Goal: Information Seeking & Learning: Learn about a topic

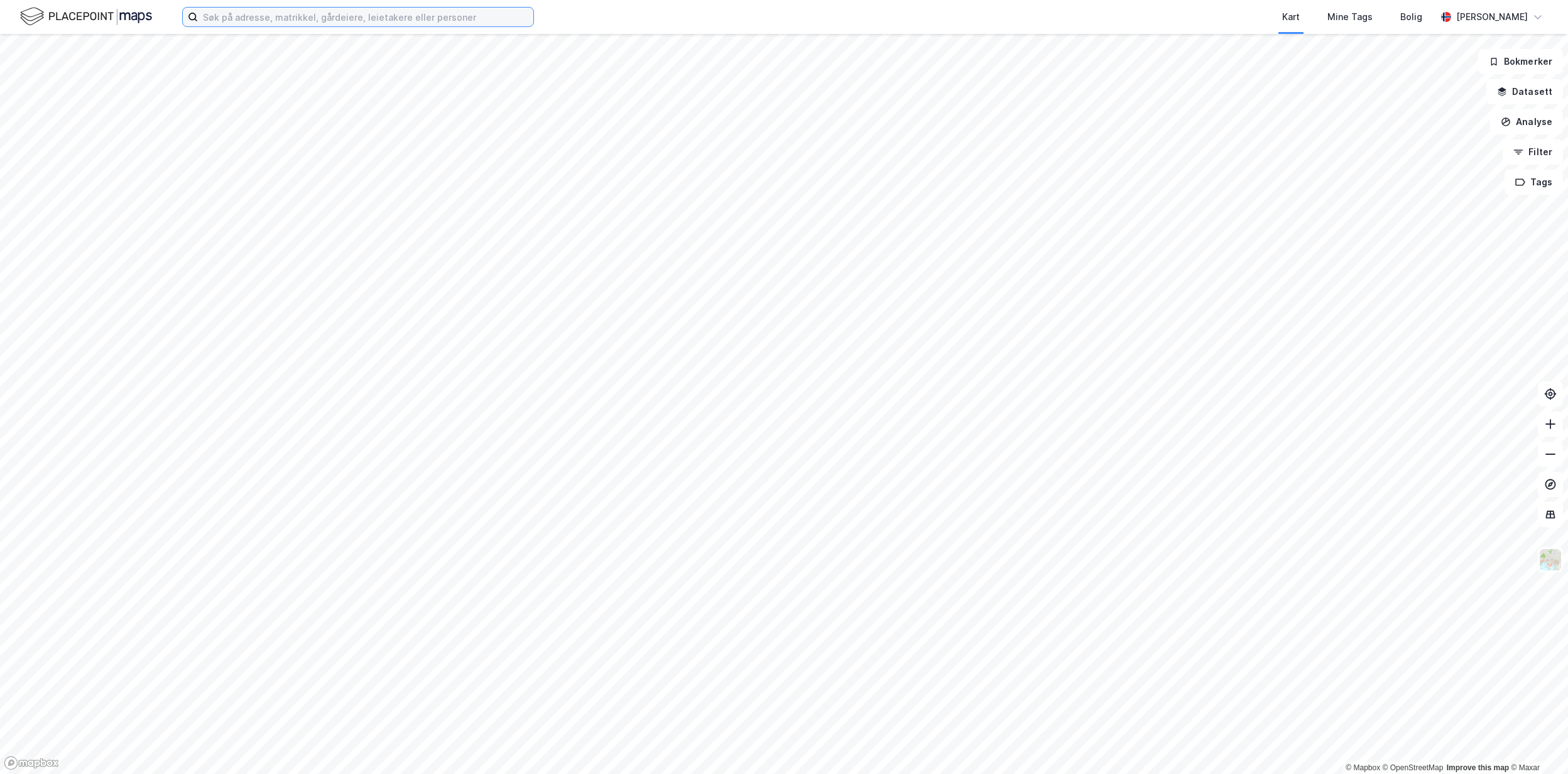
click at [239, 19] on input at bounding box center [366, 17] width 336 height 19
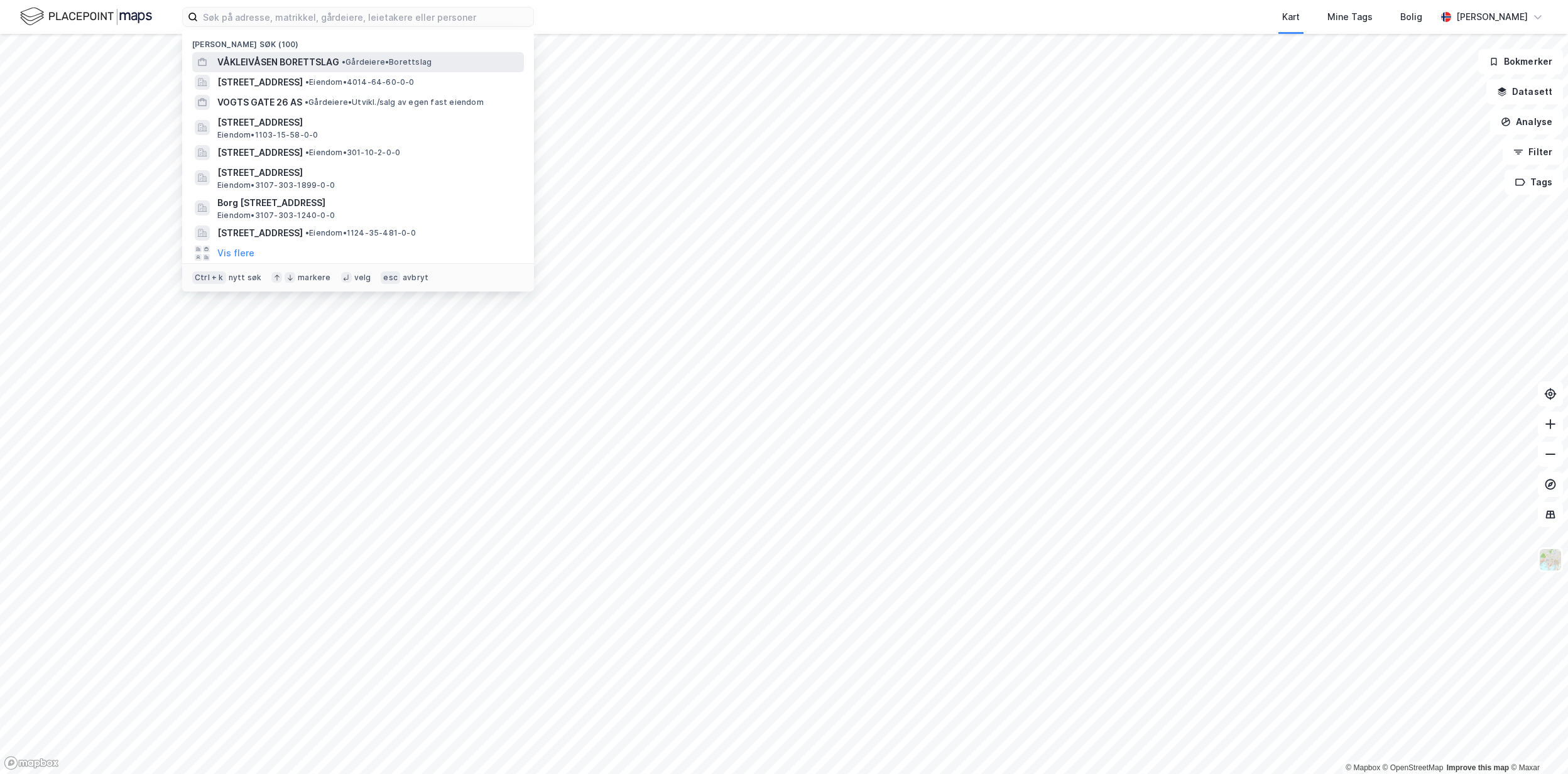
click at [336, 70] on div "VÅKLEIVÅSEN BORETTSLAG • Gårdeiere • Borettslag" at bounding box center [358, 62] width 331 height 20
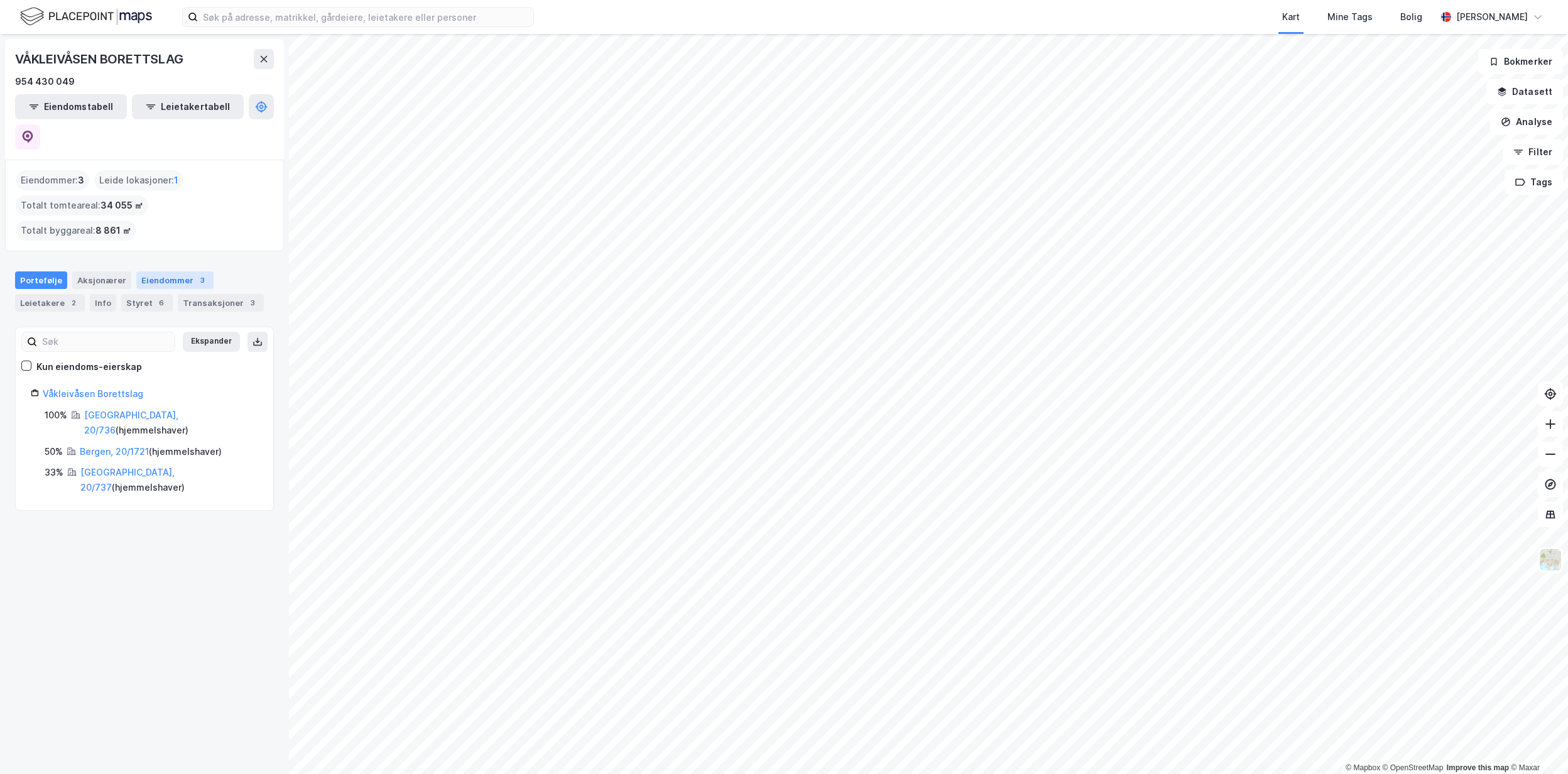
click at [169, 272] on div "Eiendommer 3" at bounding box center [175, 280] width 77 height 18
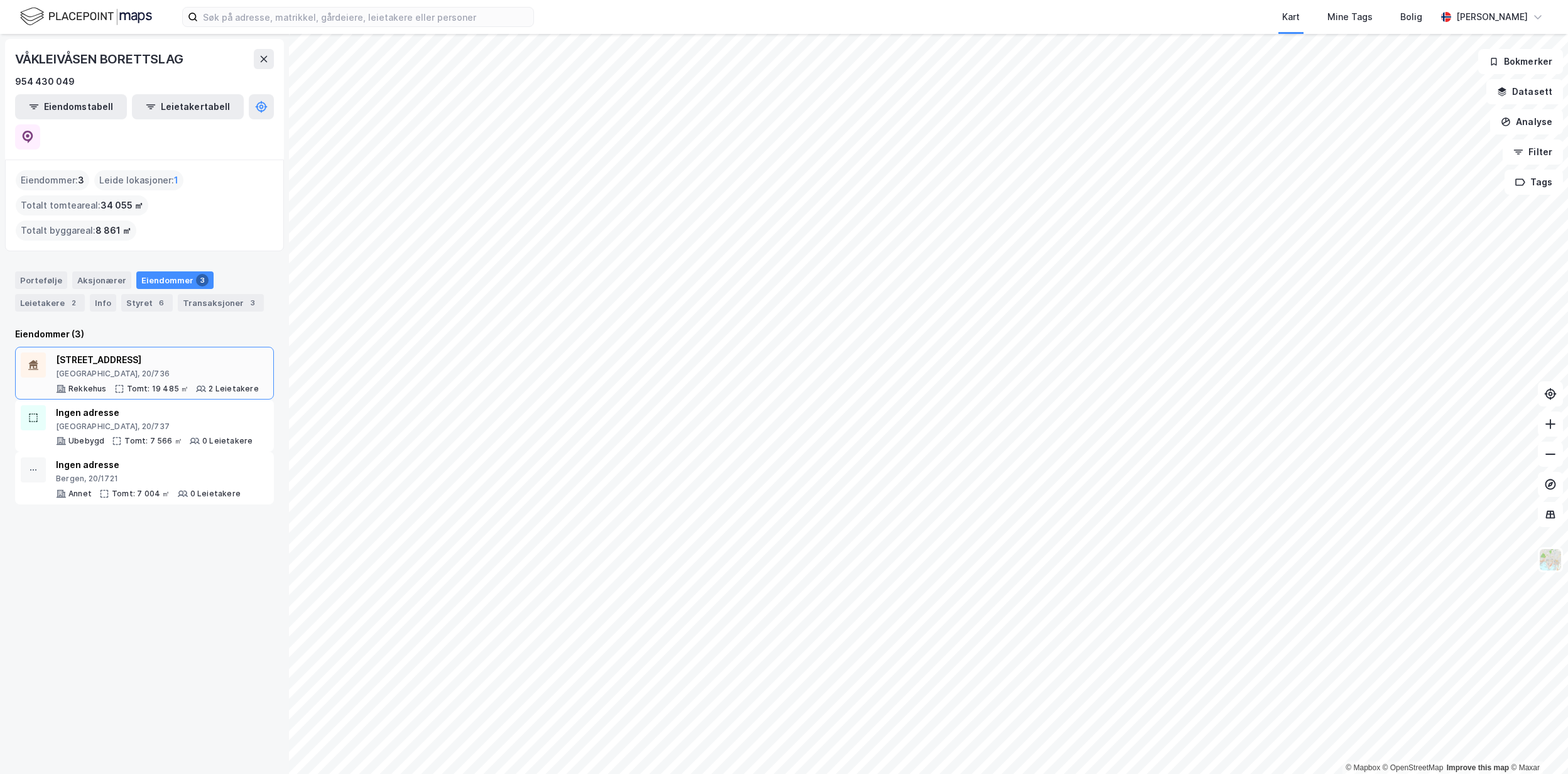
click at [146, 352] on div "[STREET_ADDRESS] Tomt: 19 485 ㎡ 2 Leietakere" at bounding box center [157, 373] width 203 height 41
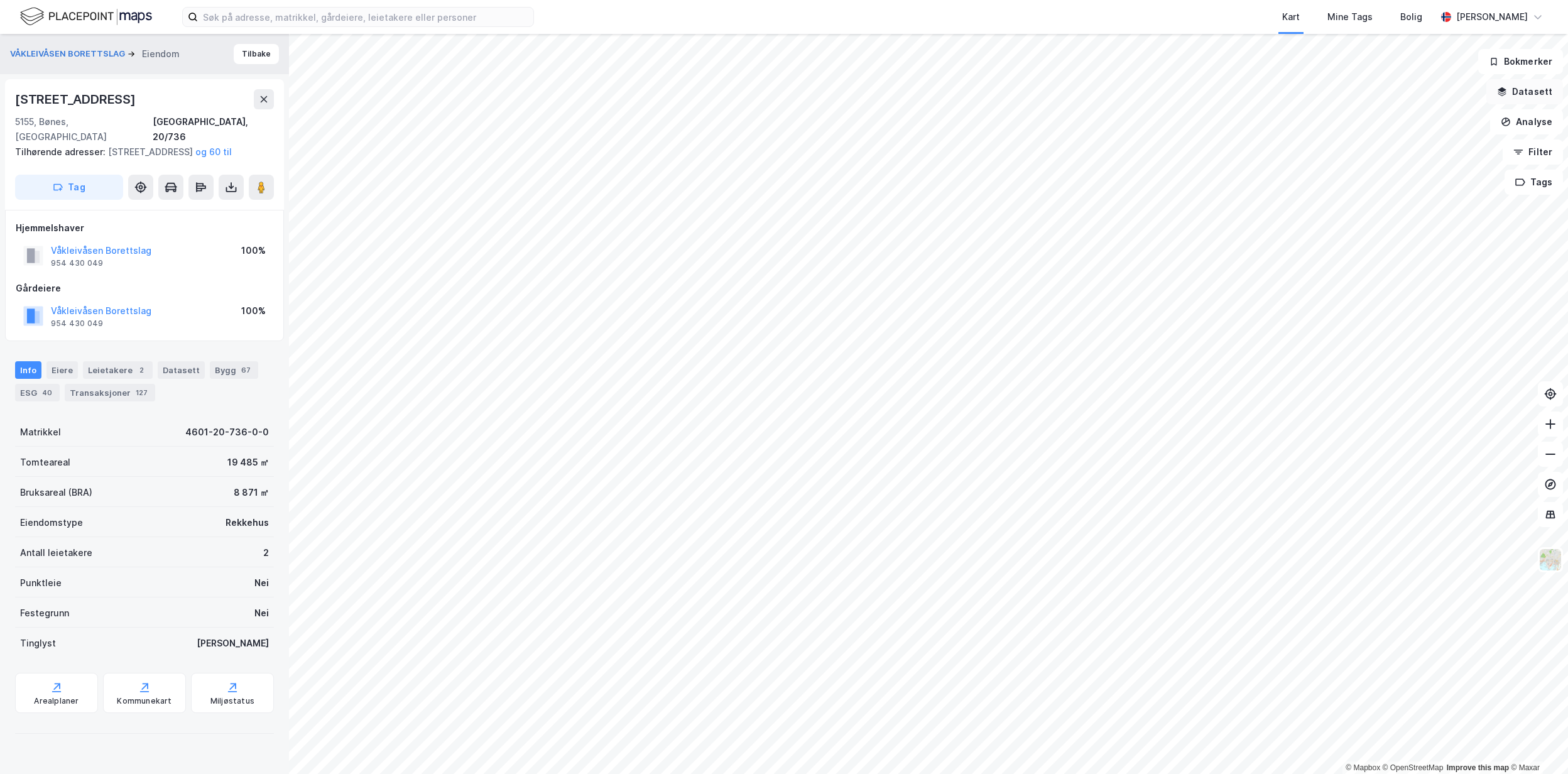
click at [1535, 101] on button "Datasett" at bounding box center [1524, 91] width 76 height 25
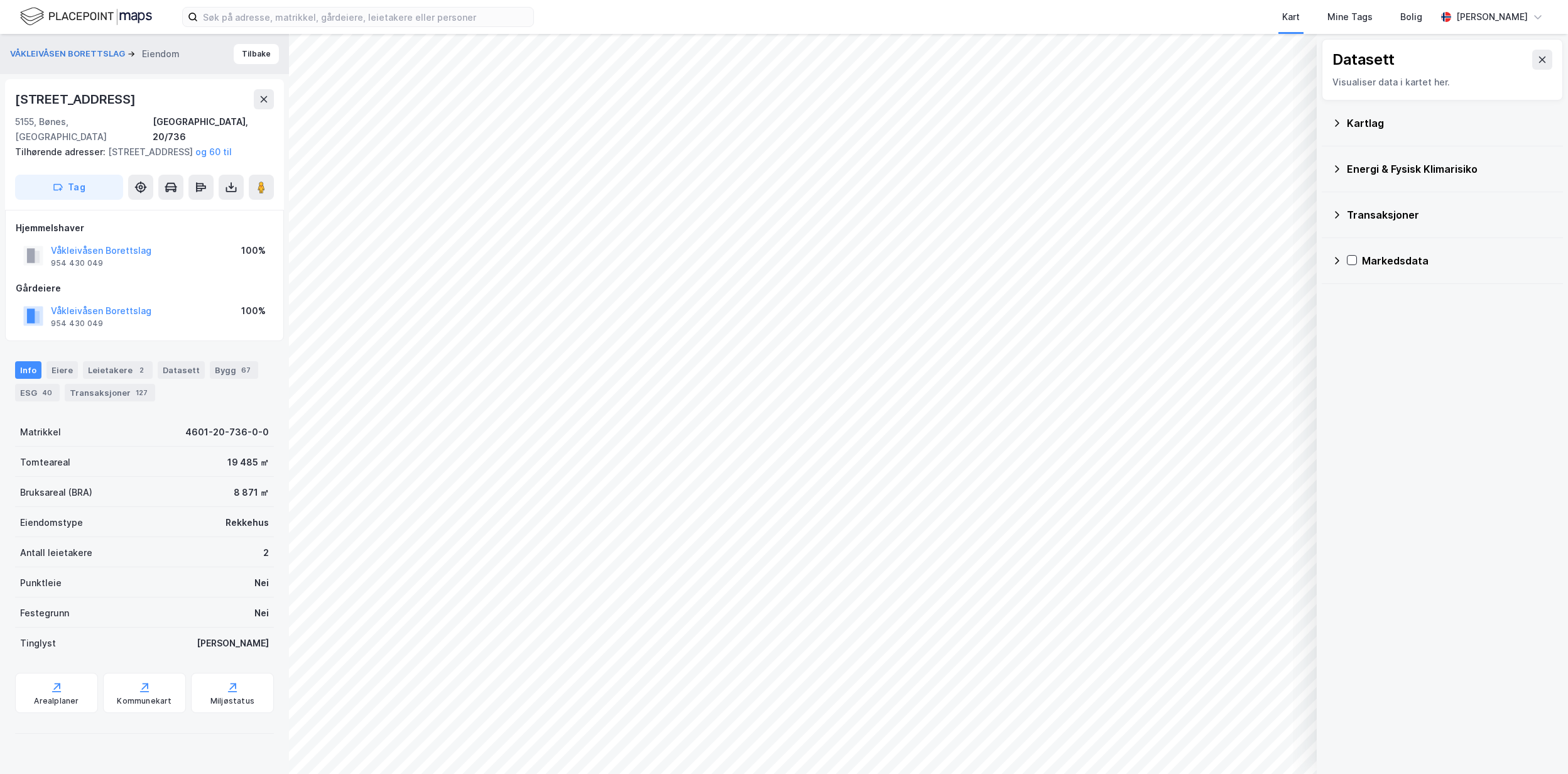
click at [1385, 174] on div "Energi & Fysisk Klimarisiko" at bounding box center [1449, 169] width 206 height 15
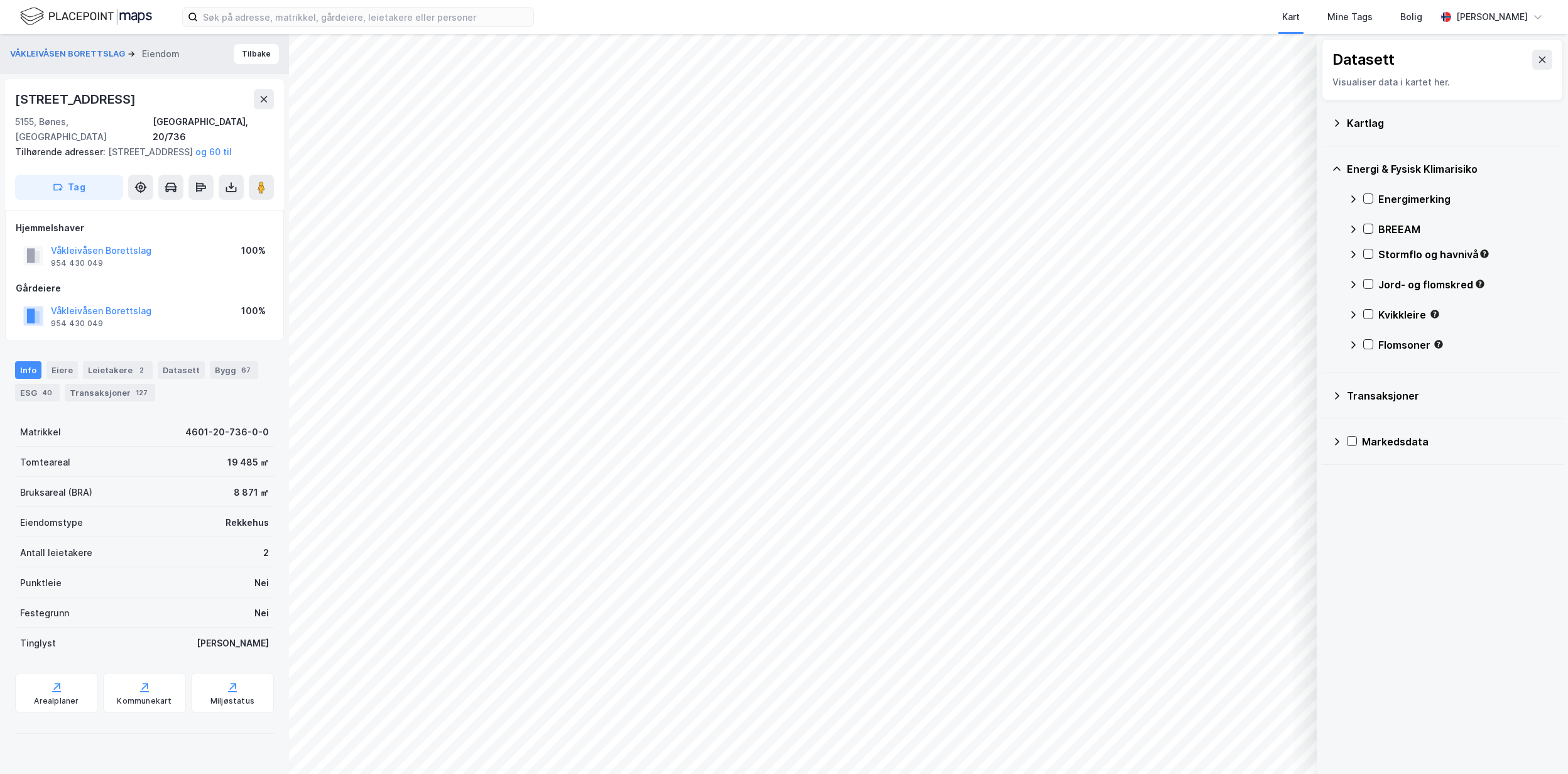
click at [1347, 131] on div "Kartlag" at bounding box center [1449, 123] width 206 height 15
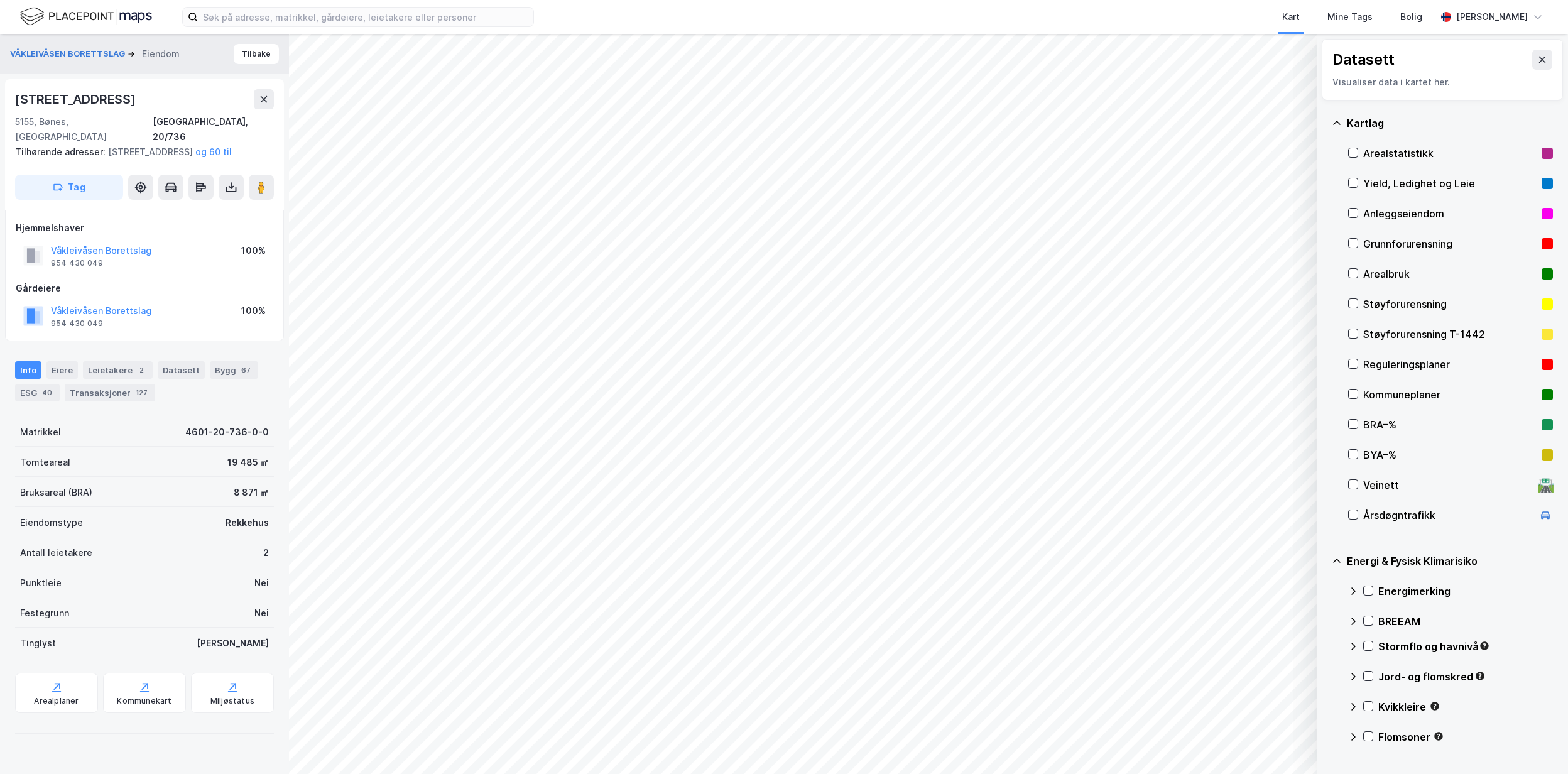
click at [1354, 121] on div "Kartlag" at bounding box center [1449, 123] width 206 height 15
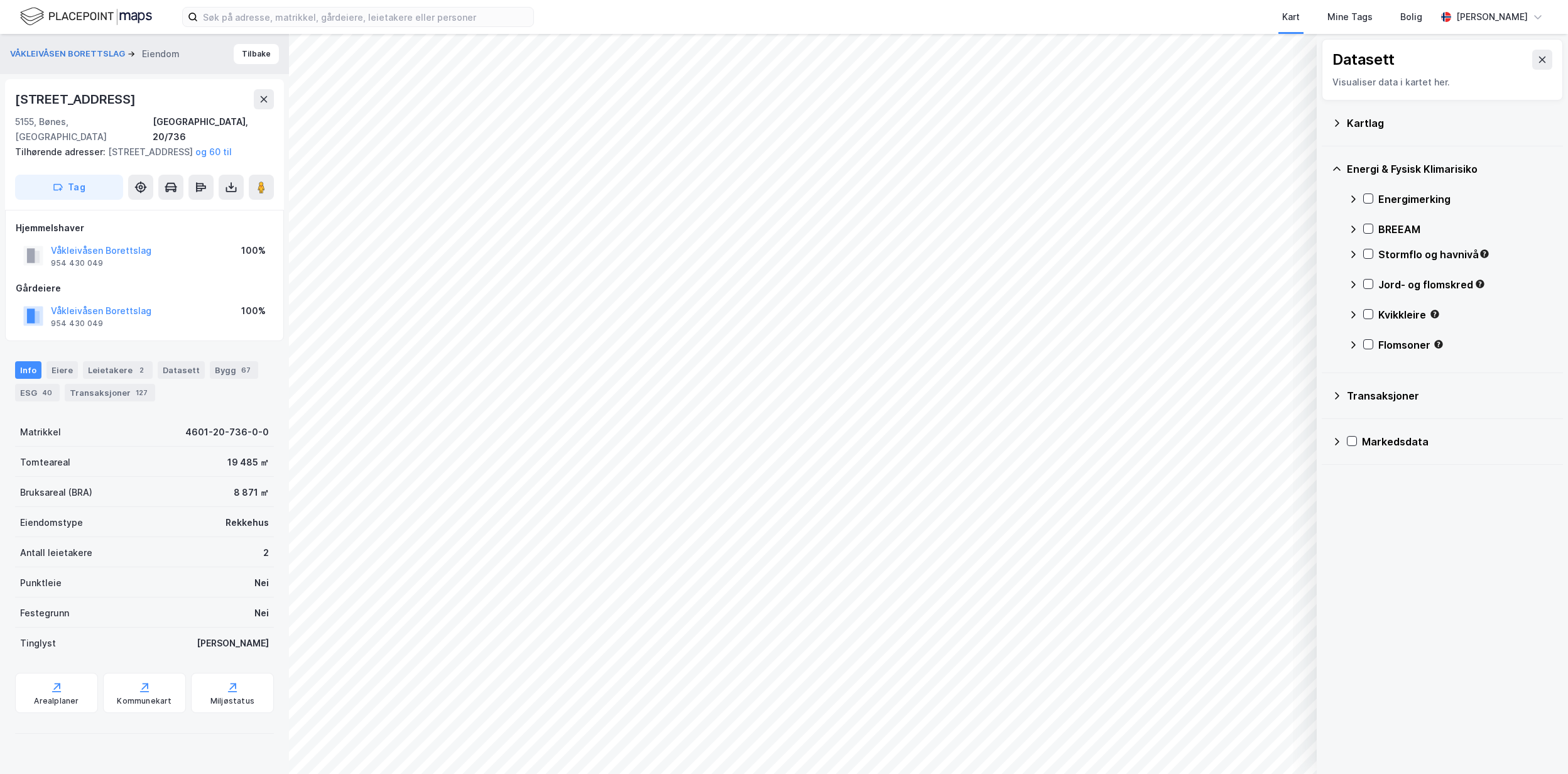
click at [1361, 201] on div "Energimerking" at bounding box center [1450, 199] width 205 height 30
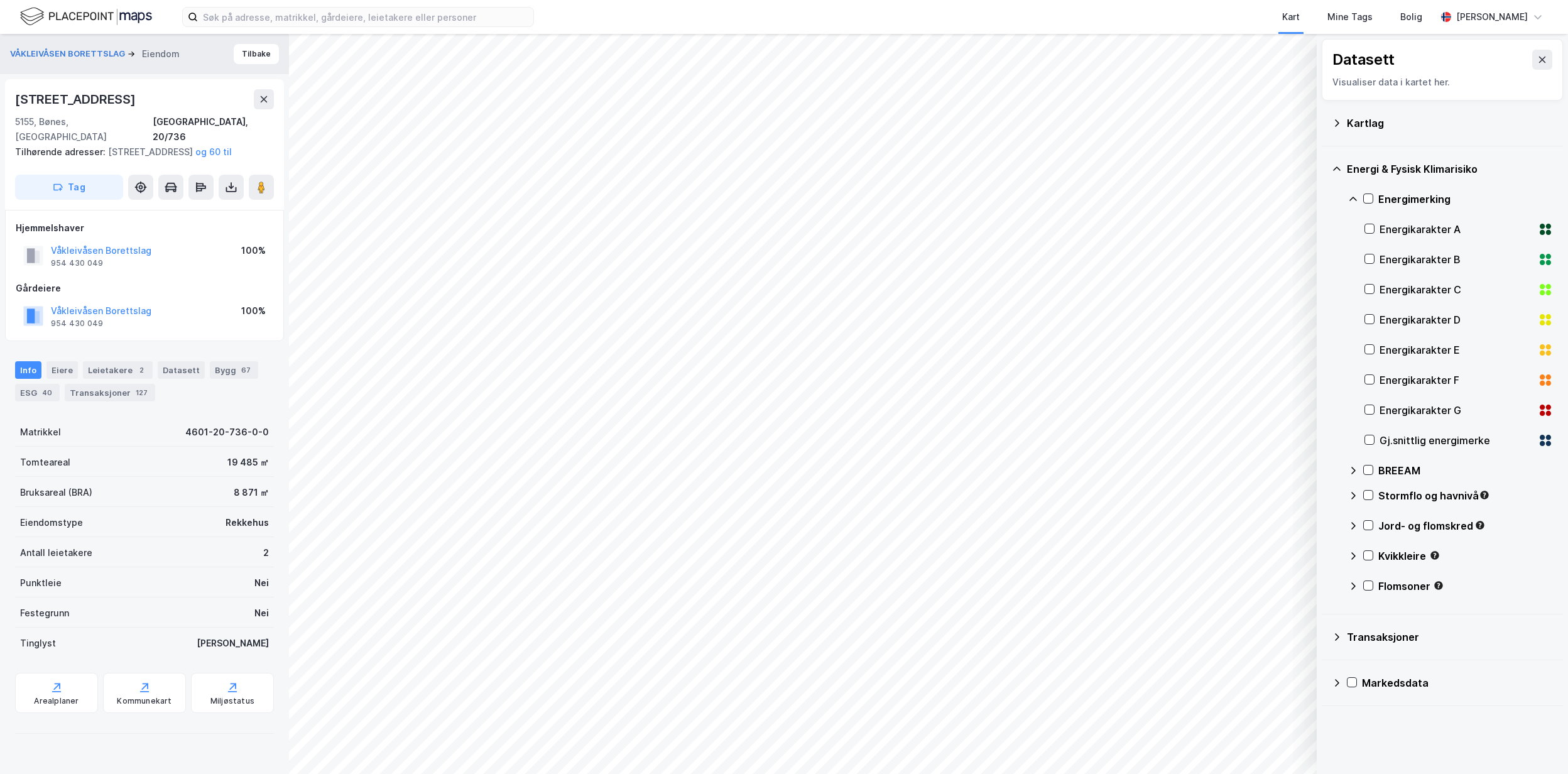
click at [1426, 441] on div "Gj.snittlig energimerke" at bounding box center [1456, 440] width 154 height 15
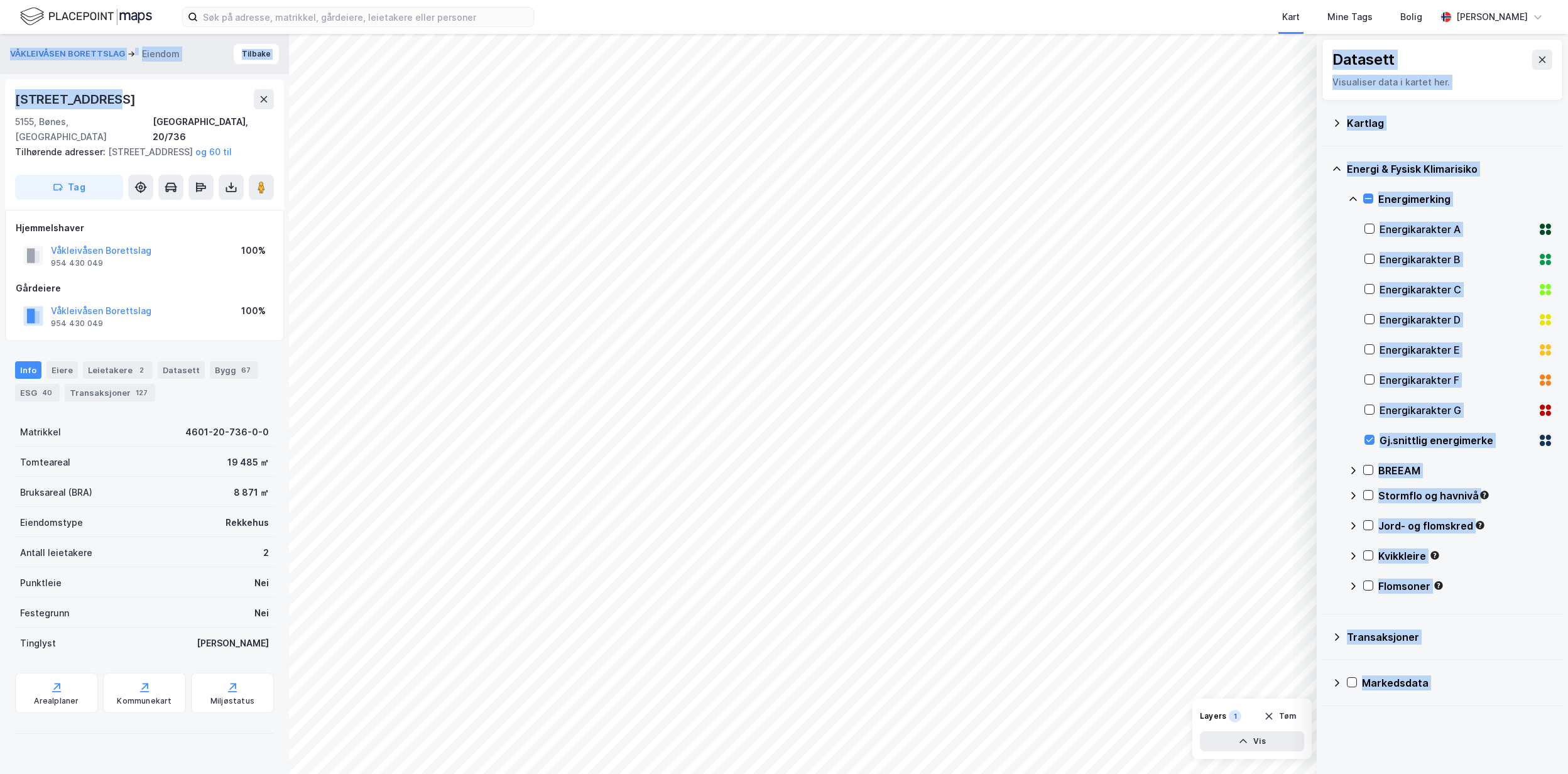
drag, startPoint x: 119, startPoint y: 93, endPoint x: -7, endPoint y: 78, distance: 126.9
click at [0, 78] on html "Kart Mine Tags Bolig [PERSON_NAME] © Mapbox © OpenStreetMap Improve this map © …" at bounding box center [784, 387] width 1568 height 774
drag, startPoint x: -7, startPoint y: 78, endPoint x: 154, endPoint y: 96, distance: 162.0
click at [154, 96] on div "[STREET_ADDRESS]" at bounding box center [144, 99] width 259 height 20
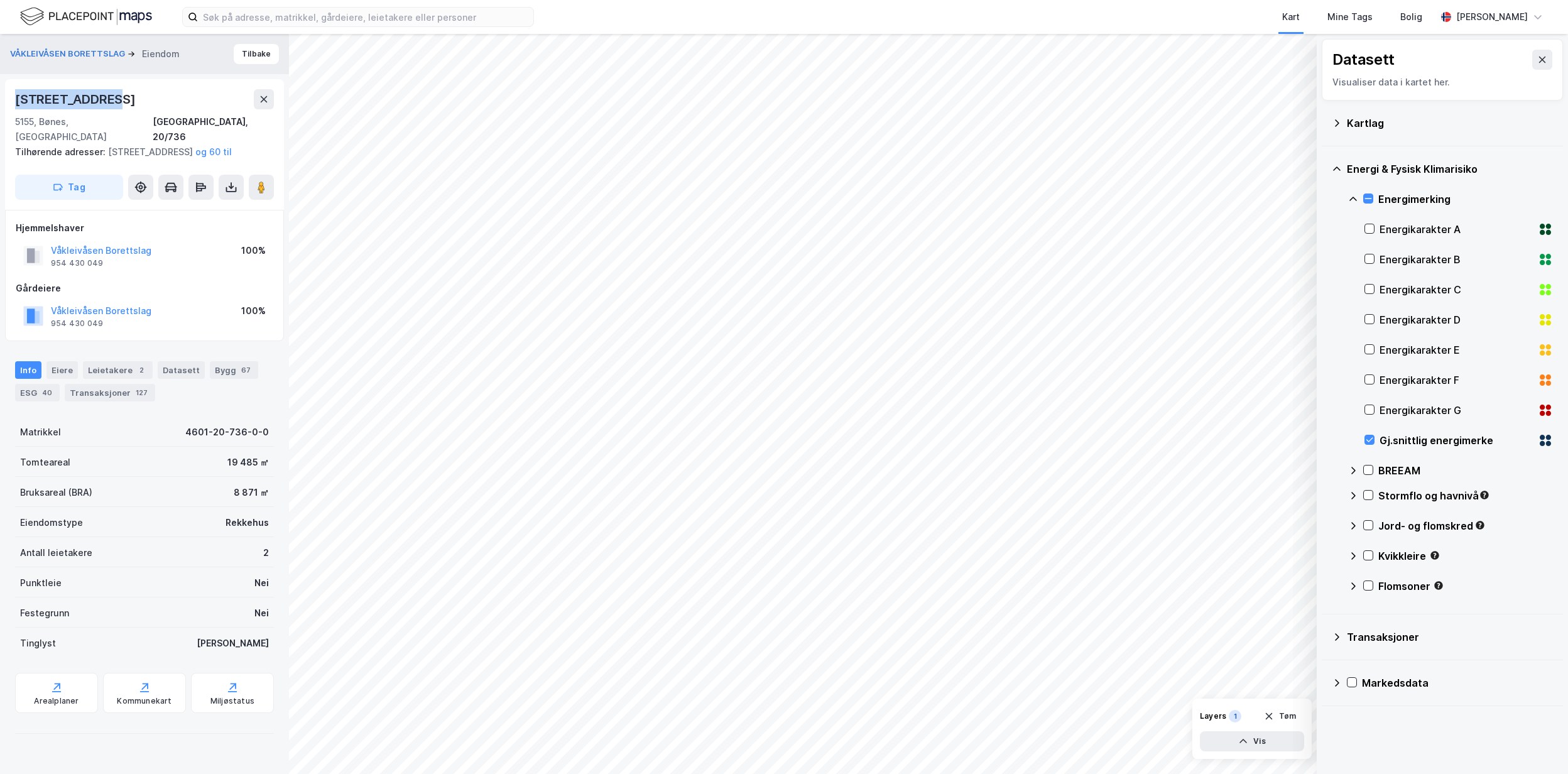
drag, startPoint x: 109, startPoint y: 96, endPoint x: 15, endPoint y: 99, distance: 94.0
click at [15, 99] on div "[STREET_ADDRESS]" at bounding box center [144, 99] width 259 height 20
copy div "[STREET_ADDRESS]"
click at [214, 696] on div "Miljøstatus" at bounding box center [233, 701] width 44 height 10
drag, startPoint x: 1284, startPoint y: 712, endPoint x: 1132, endPoint y: 24, distance: 704.6
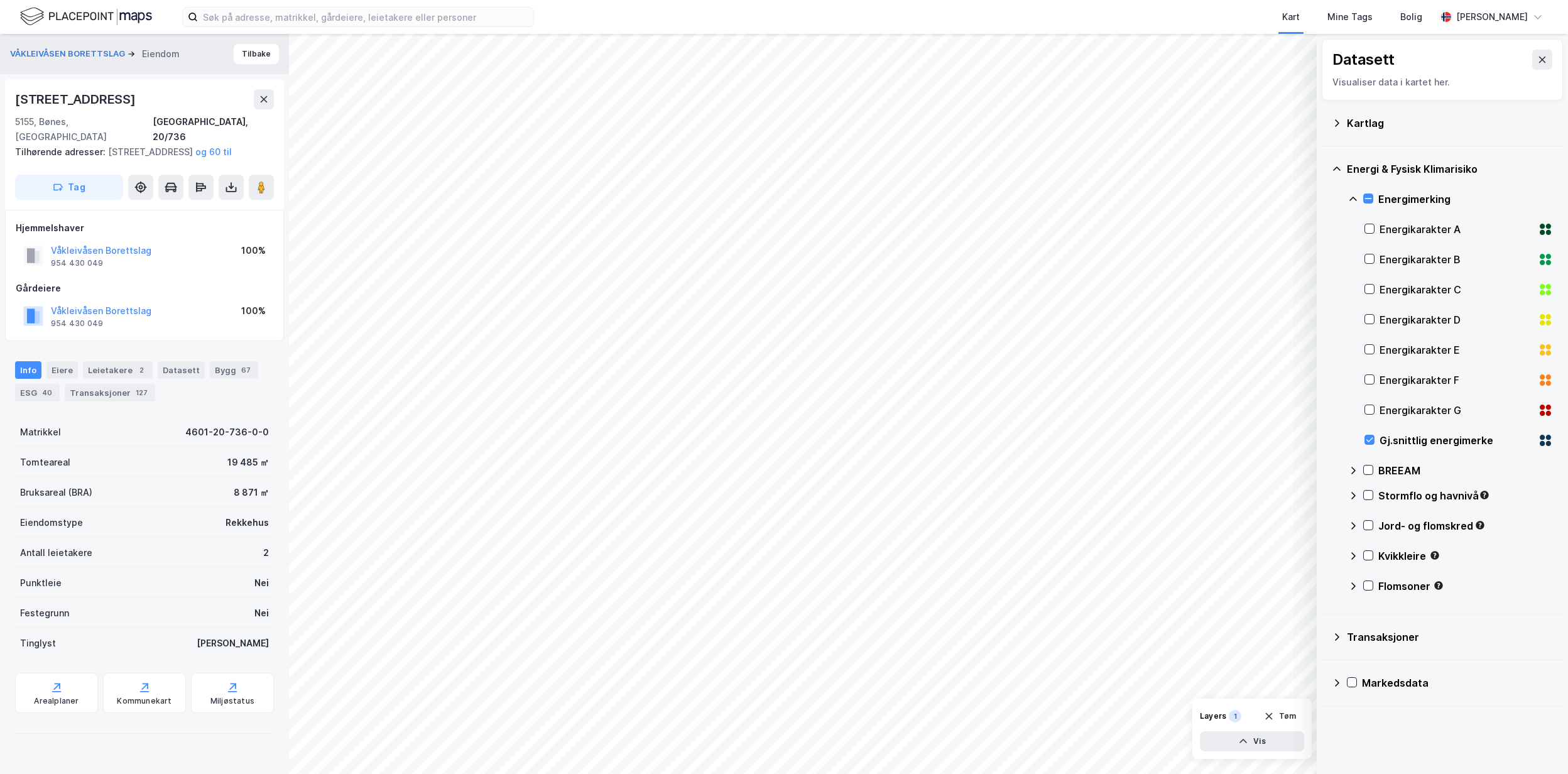
click at [1284, 712] on button "Tøm" at bounding box center [1280, 716] width 49 height 20
click at [324, 26] on input at bounding box center [366, 17] width 336 height 19
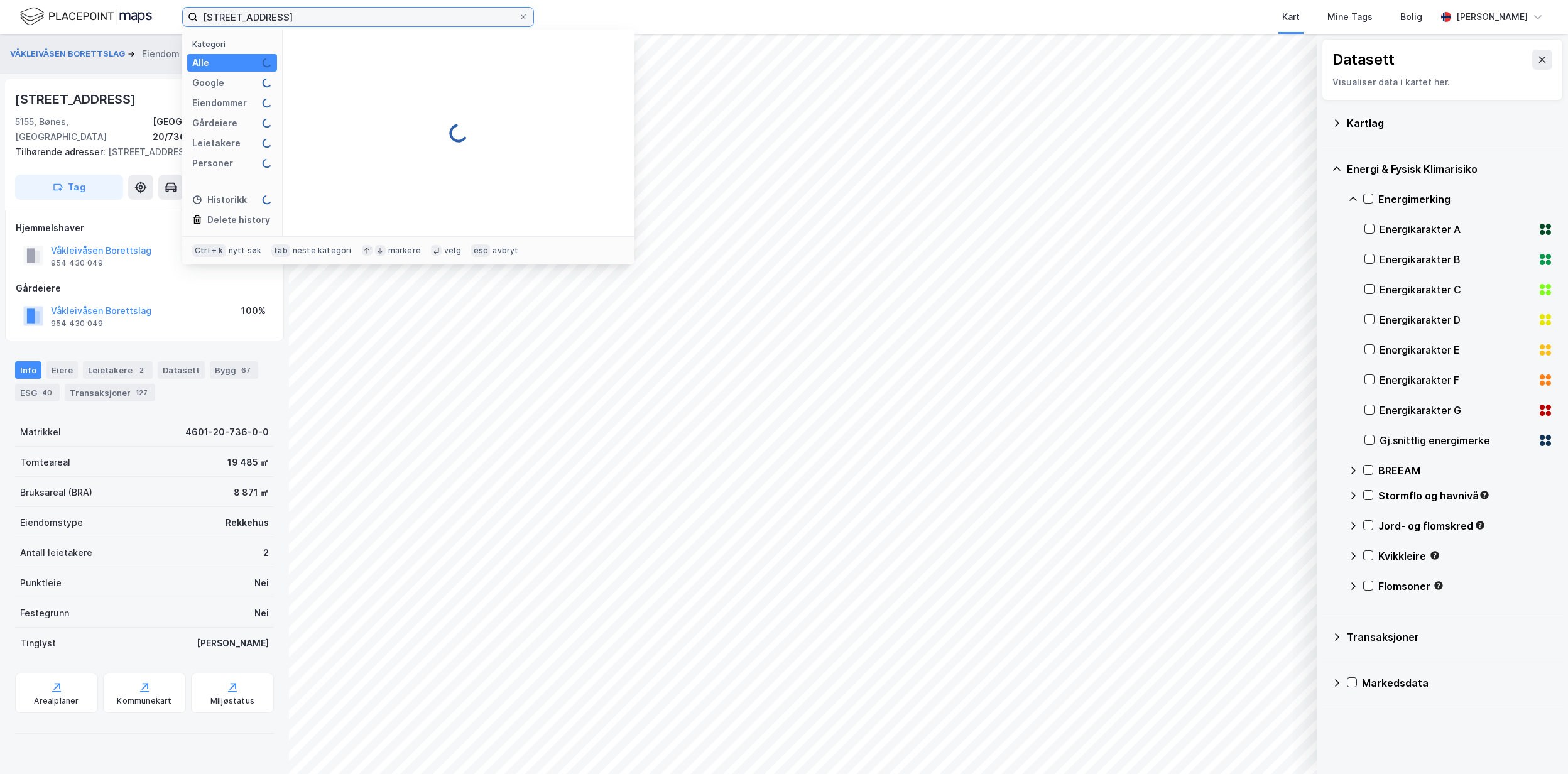
type input "[STREET_ADDRESS]"
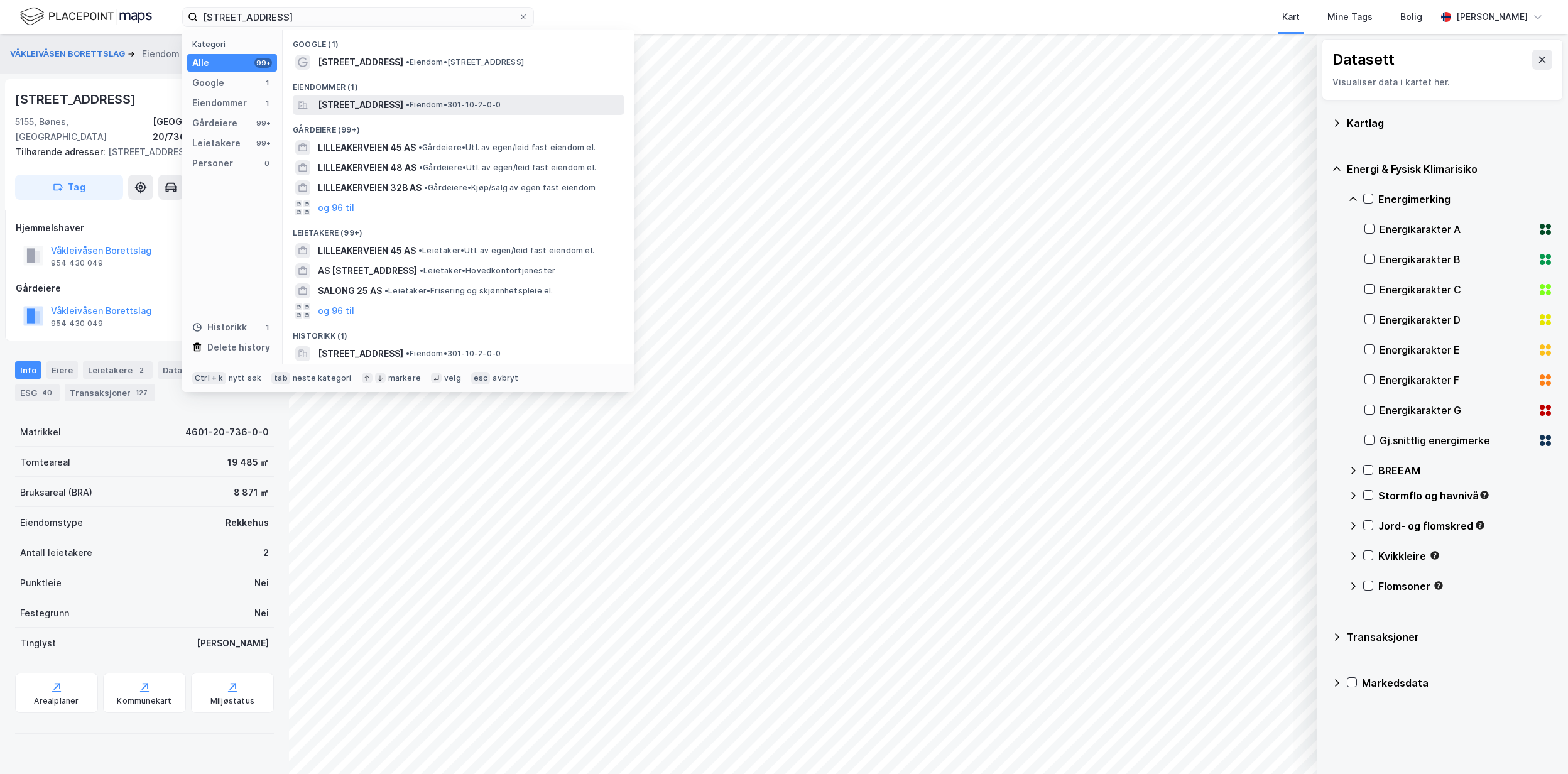
click at [410, 96] on div "[STREET_ADDRESS] • Eiendom • 301-10-2-0-0" at bounding box center [459, 105] width 331 height 20
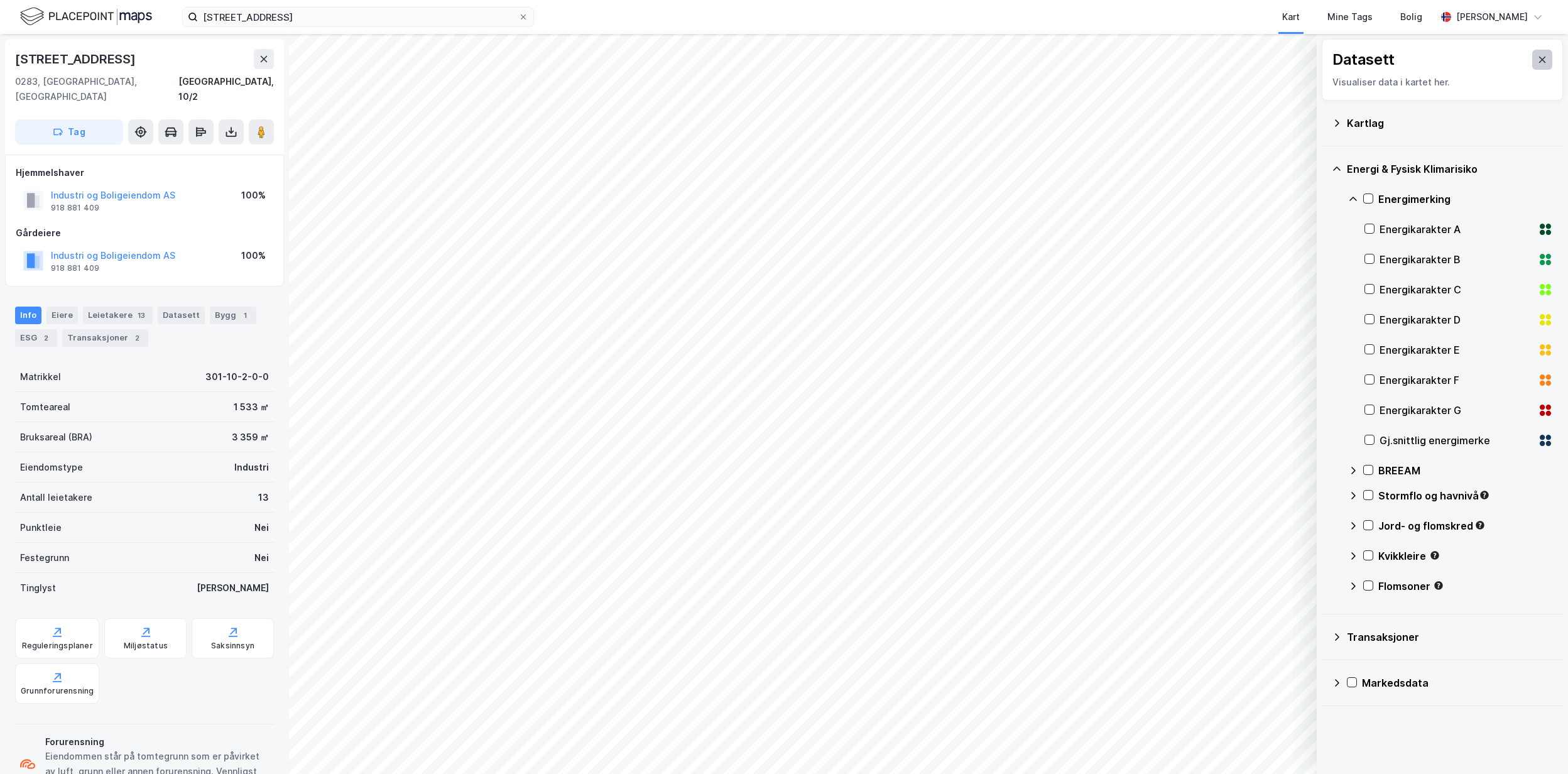
click at [1537, 56] on icon at bounding box center [1542, 60] width 10 height 10
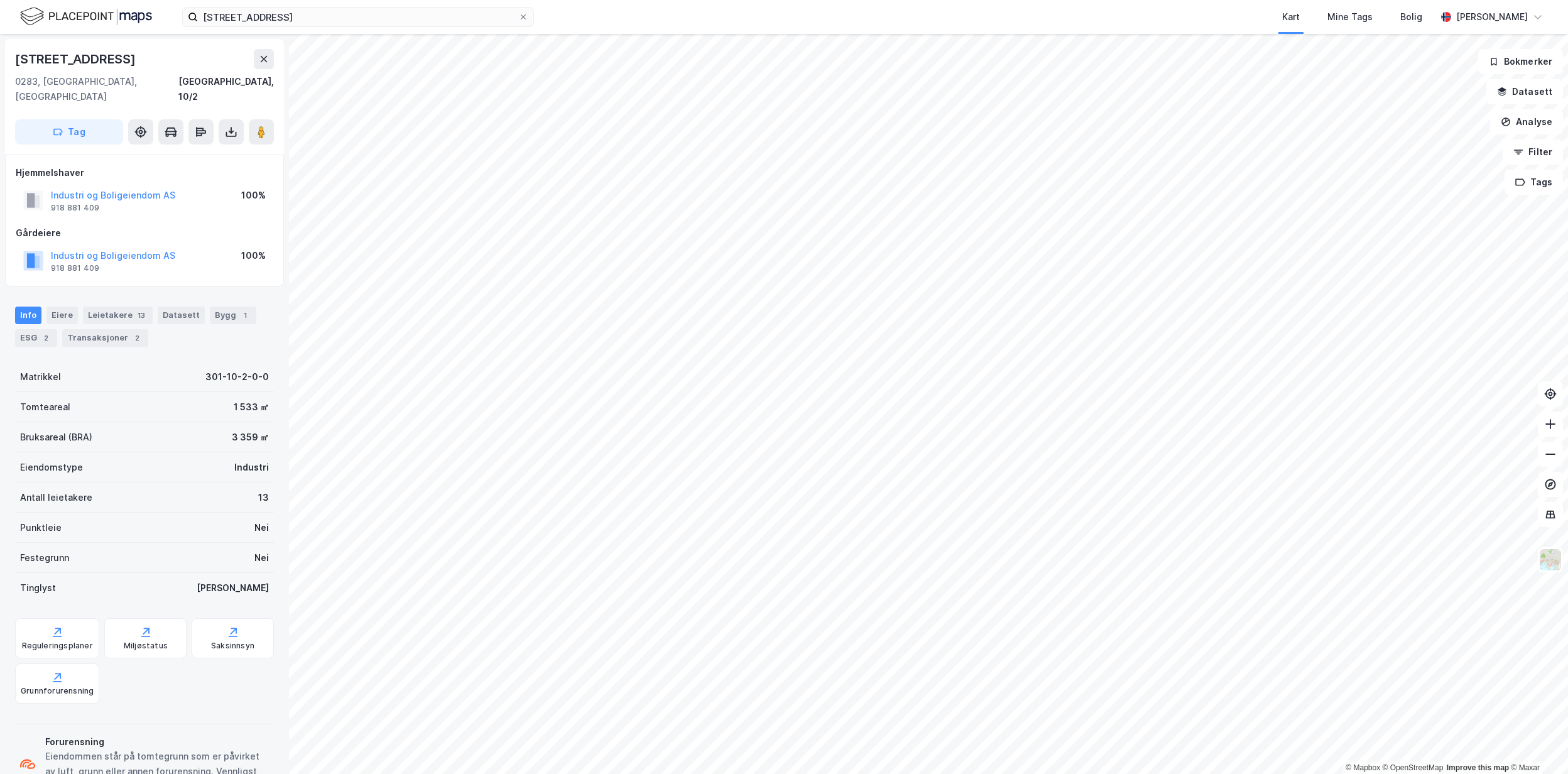
click at [215, 434] on div "© Mapbox © OpenStreetMap Improve this map © Maxar [STREET_ADDRESS], 10/2 Tag Hj…" at bounding box center [784, 404] width 1568 height 740
drag, startPoint x: 119, startPoint y: 68, endPoint x: 3, endPoint y: 63, distance: 116.1
click at [3, 63] on div "[STREET_ADDRESS], 10/2 Tag Hjemmelshaver Industri og Boligeiendom AS 918 881 40…" at bounding box center [144, 404] width 289 height 740
copy div "[STREET_ADDRESS]"
click at [159, 307] on div "Datasett" at bounding box center [181, 315] width 47 height 18
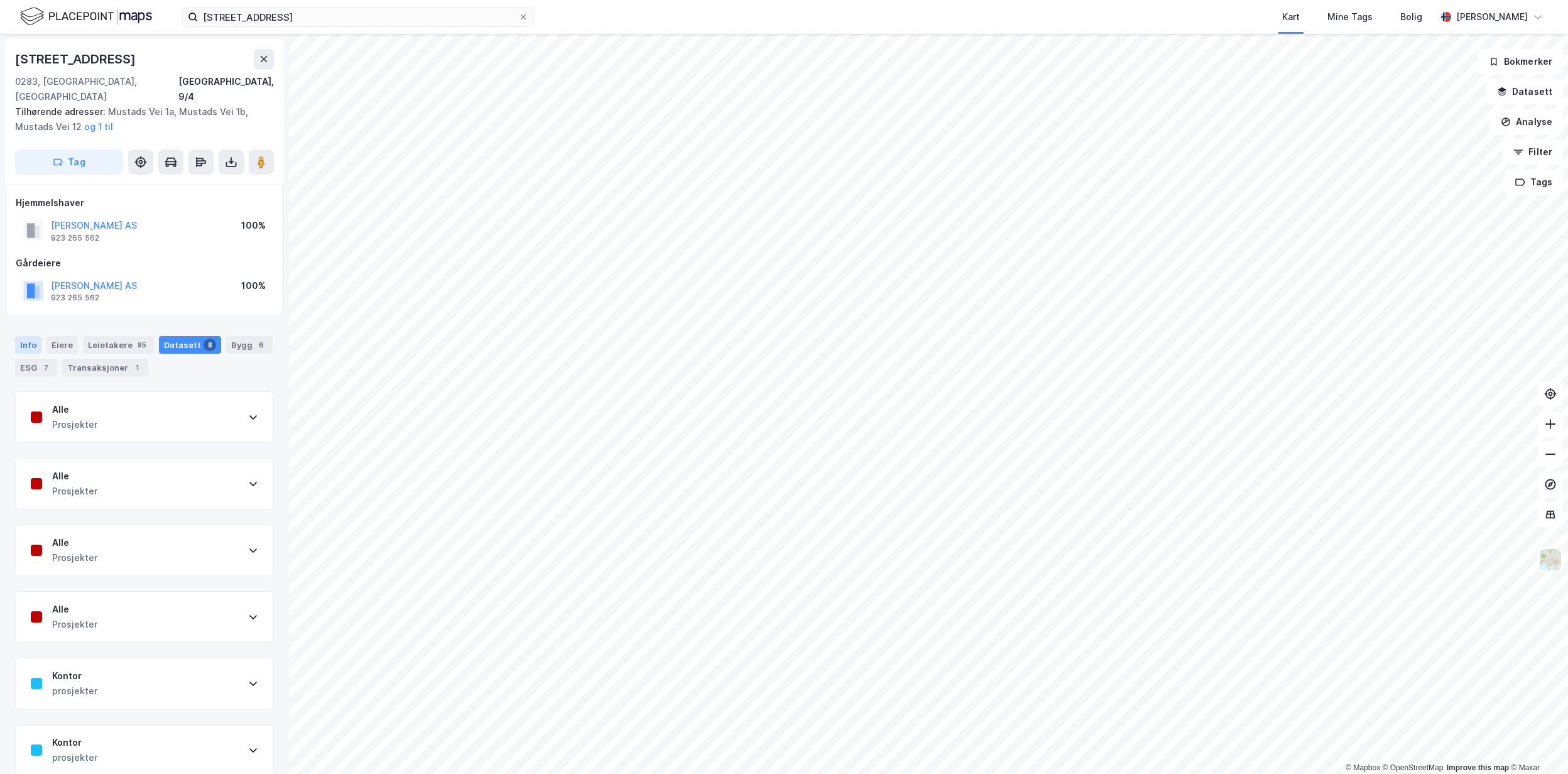
click at [33, 336] on div "Info" at bounding box center [28, 344] width 26 height 18
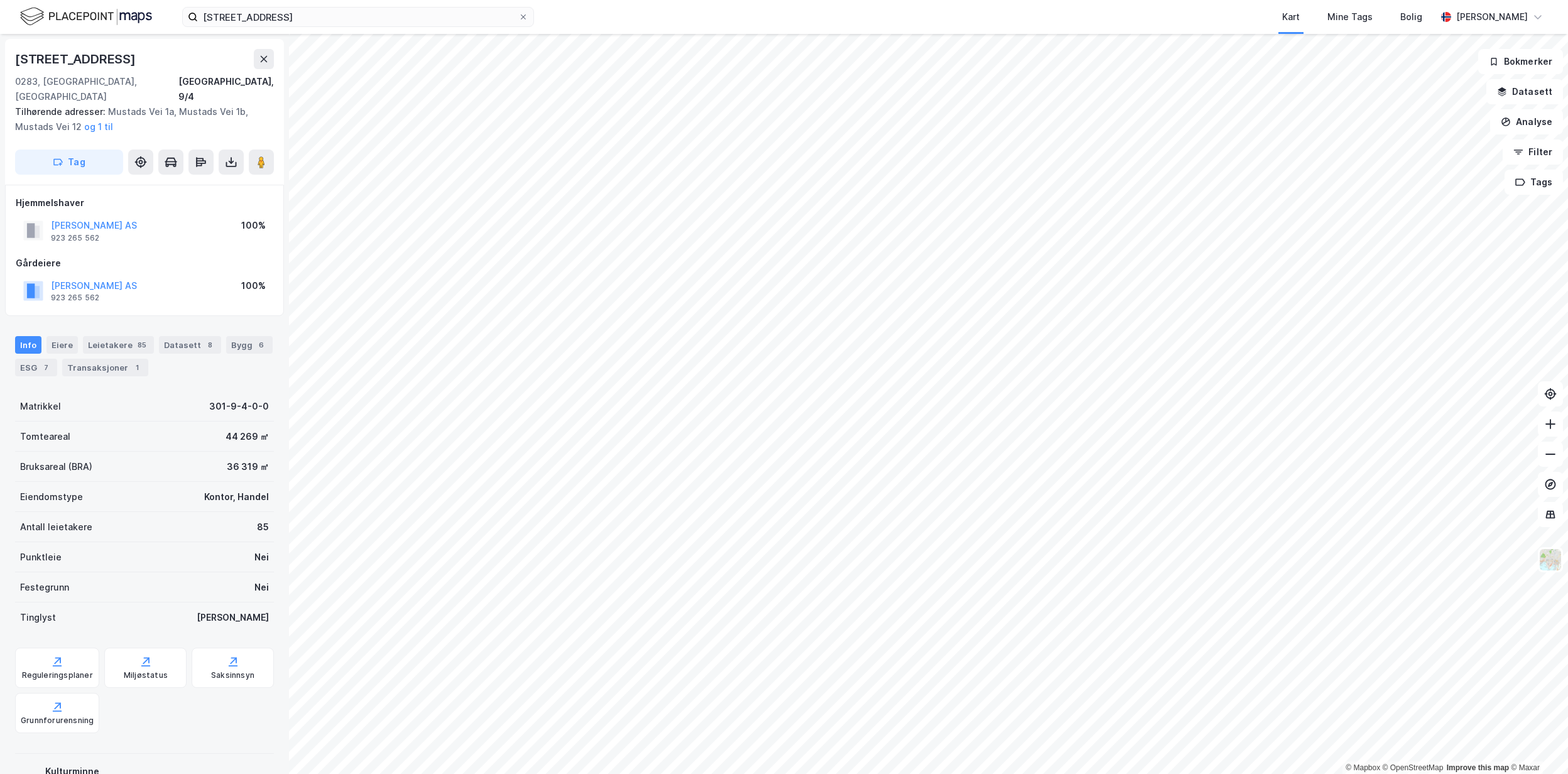
drag, startPoint x: 131, startPoint y: 51, endPoint x: 16, endPoint y: 54, distance: 115.0
click at [16, 54] on div "[STREET_ADDRESS]" at bounding box center [144, 59] width 259 height 20
copy div "[STREET_ADDRESS]"
click at [204, 339] on div "8" at bounding box center [210, 345] width 13 height 13
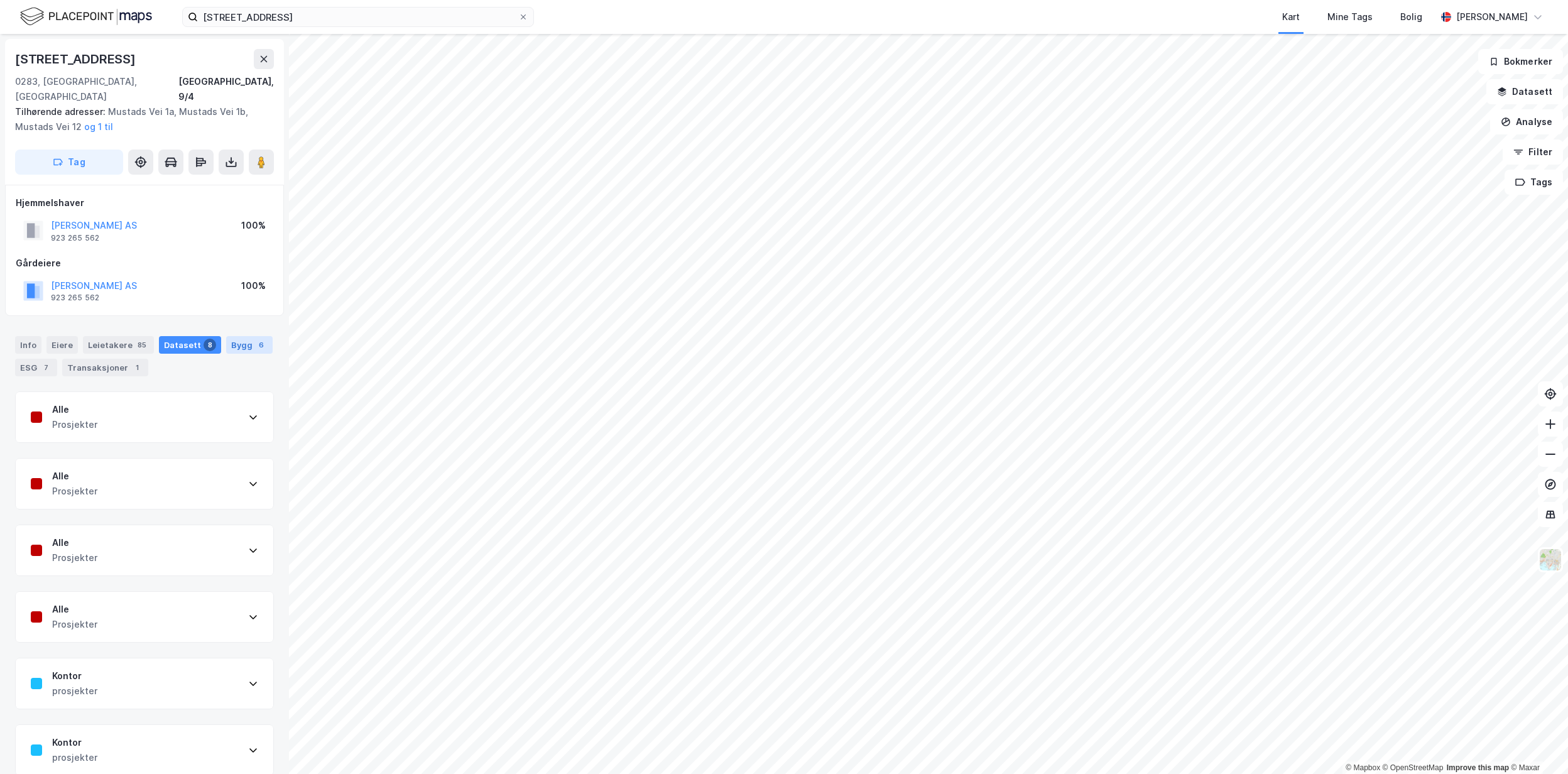
click at [226, 346] on div "Bygg 6" at bounding box center [249, 344] width 46 height 18
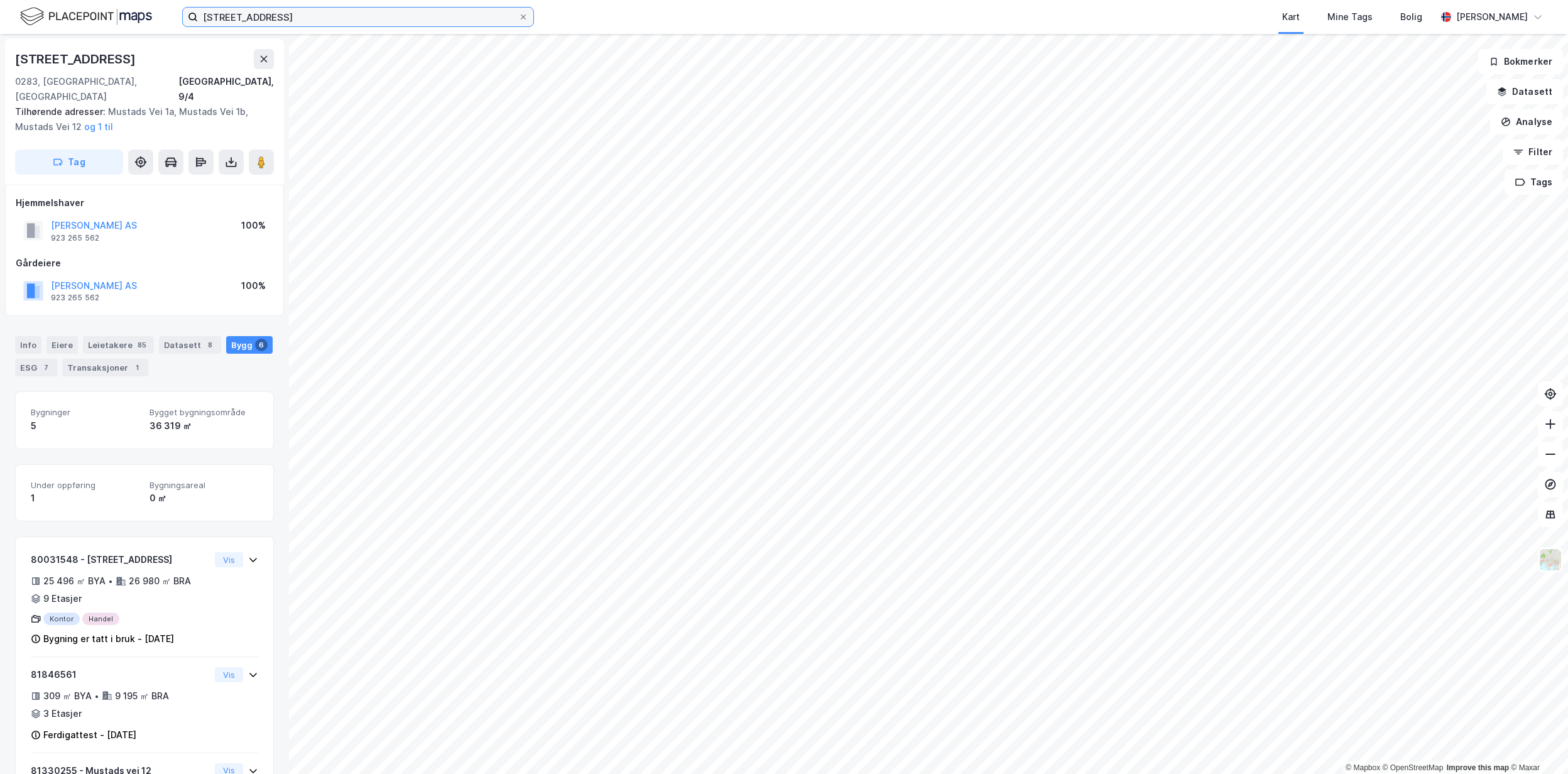
click at [481, 11] on input "[STREET_ADDRESS]" at bounding box center [358, 17] width 320 height 19
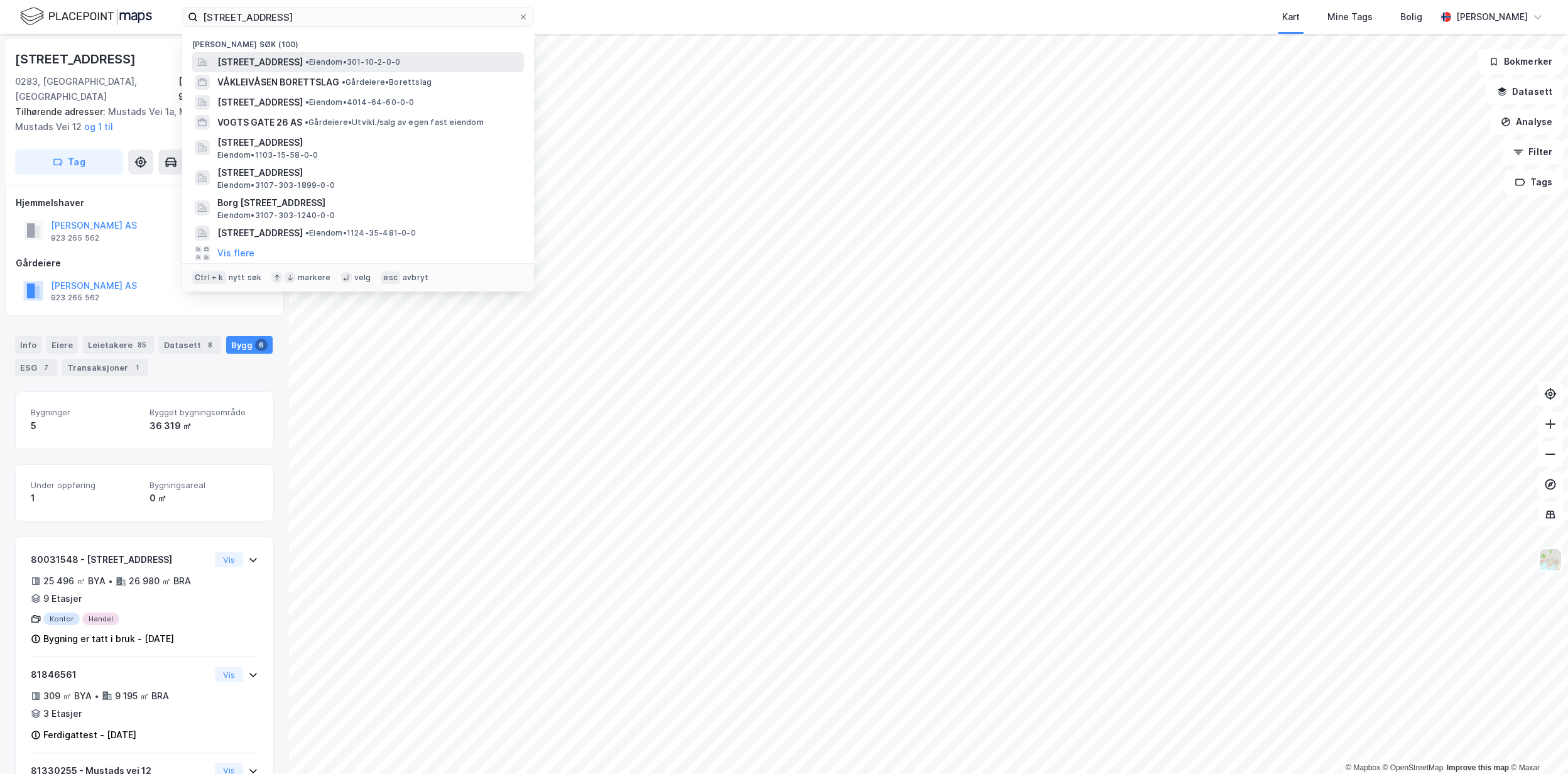
click at [376, 71] on div "[STREET_ADDRESS] • Eiendom • 301-10-2-0-0" at bounding box center [358, 62] width 331 height 20
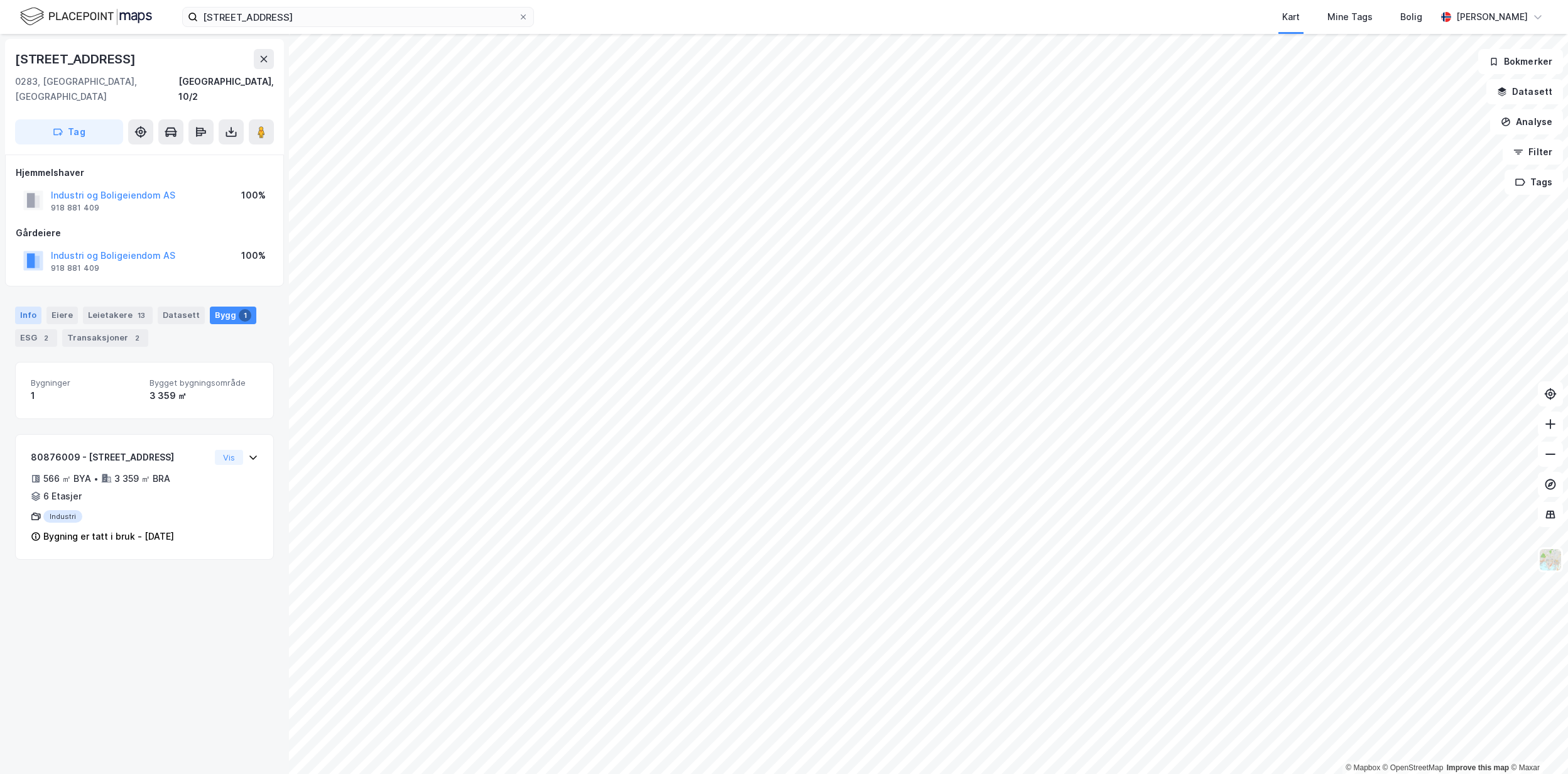
click at [28, 307] on div "Info" at bounding box center [28, 315] width 26 height 18
